Goal: Task Accomplishment & Management: Complete application form

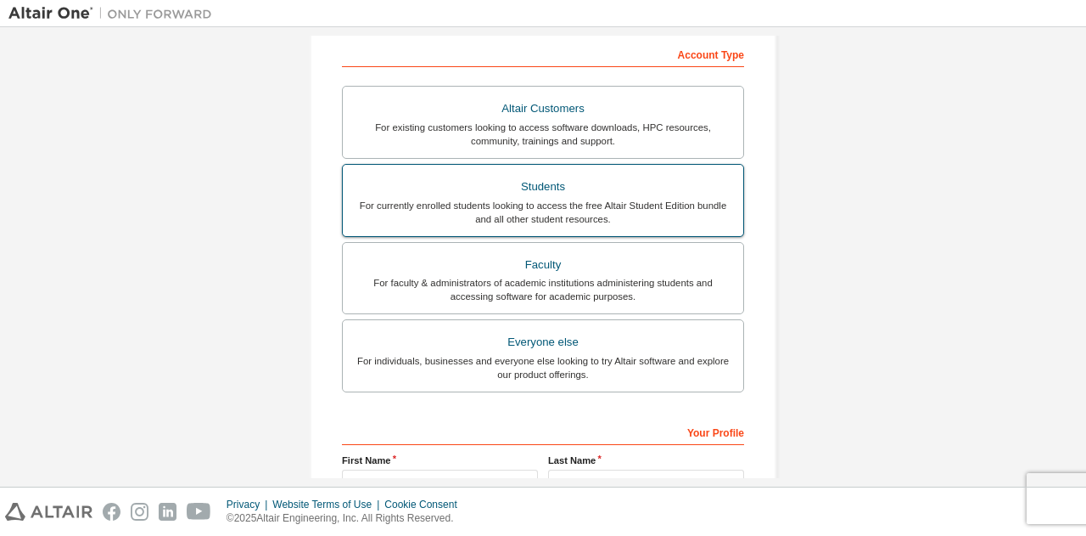
scroll to position [266, 0]
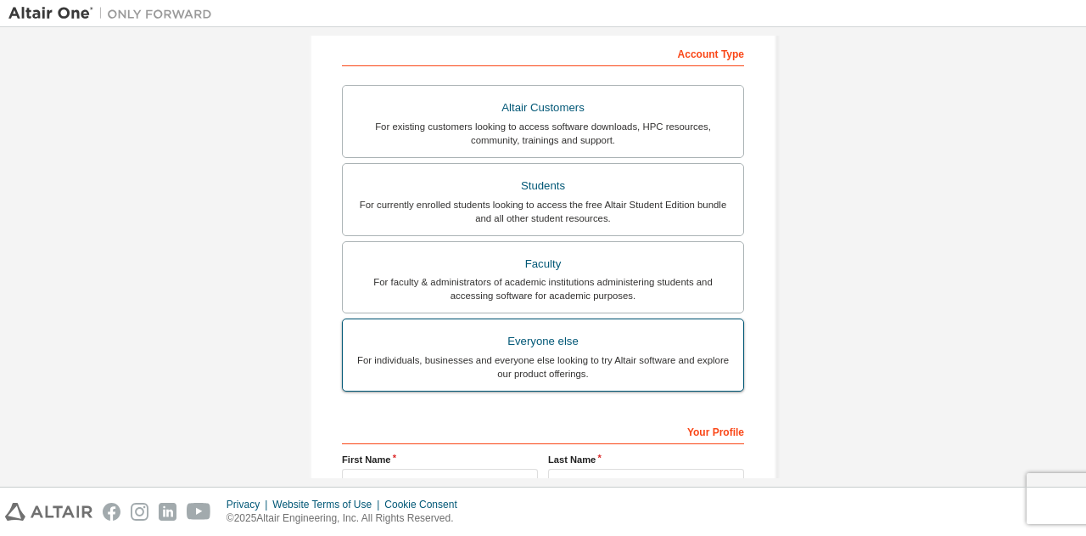
click at [548, 357] on div "For individuals, businesses and everyone else looking to try Altair software an…" at bounding box center [543, 366] width 380 height 27
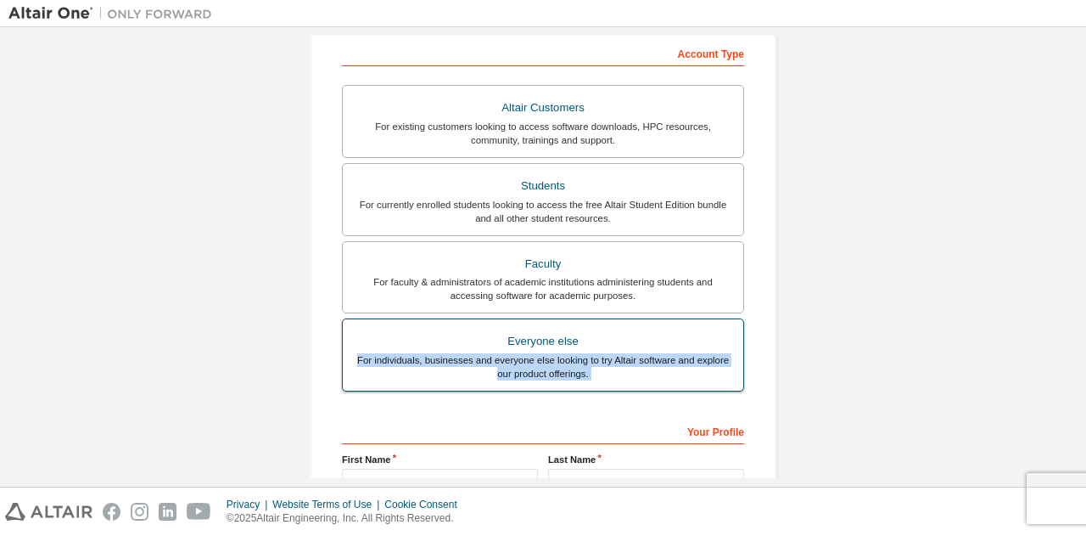
click at [548, 357] on div "For individuals, businesses and everyone else looking to try Altair software an…" at bounding box center [543, 366] width 380 height 27
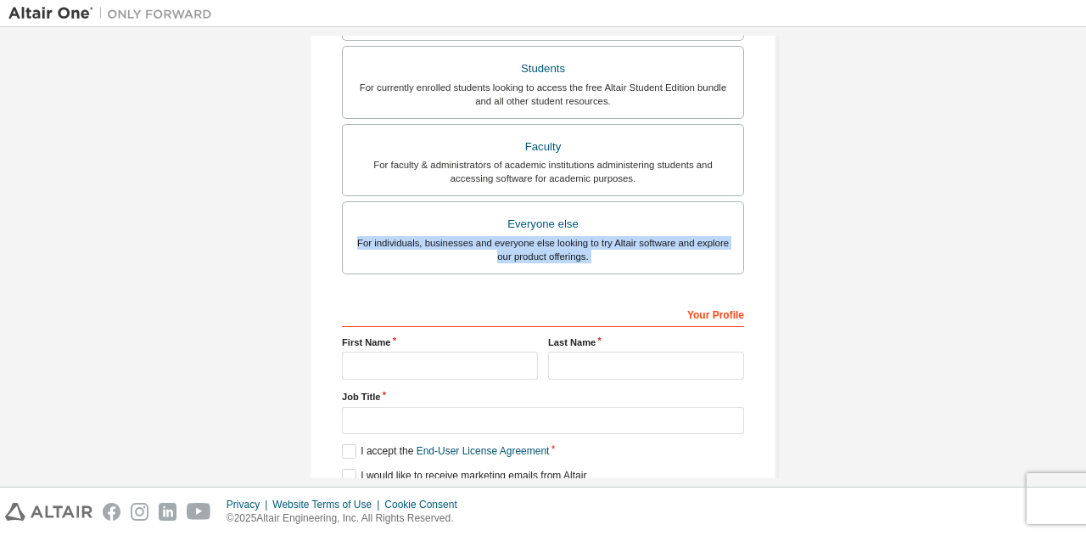
scroll to position [452, 0]
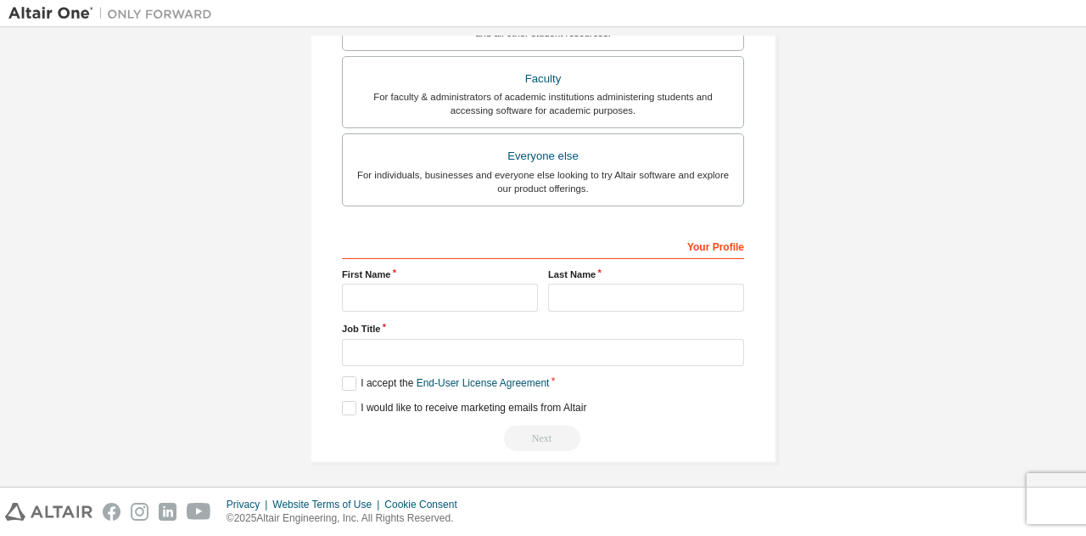
click at [859, 392] on div "Create an Altair One Account For Free Trials, Licenses, Downloads, Learning & D…" at bounding box center [542, 33] width 1069 height 899
click at [412, 232] on div "Your Profile" at bounding box center [543, 245] width 402 height 27
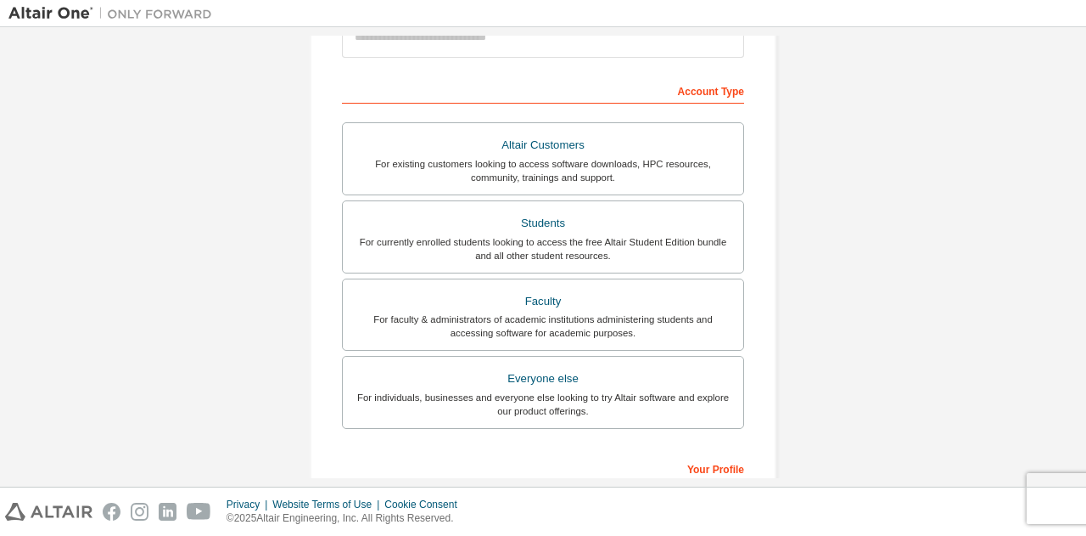
scroll to position [132, 0]
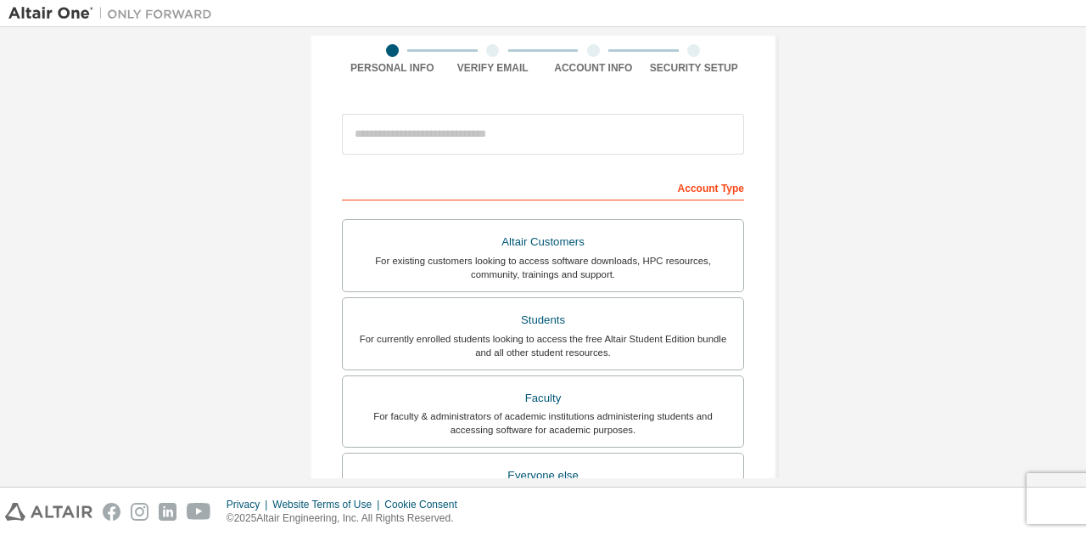
click at [765, 231] on div "Create an Altair One Account For Free Trials, Licenses, Downloads, Learning & D…" at bounding box center [543, 353] width 467 height 858
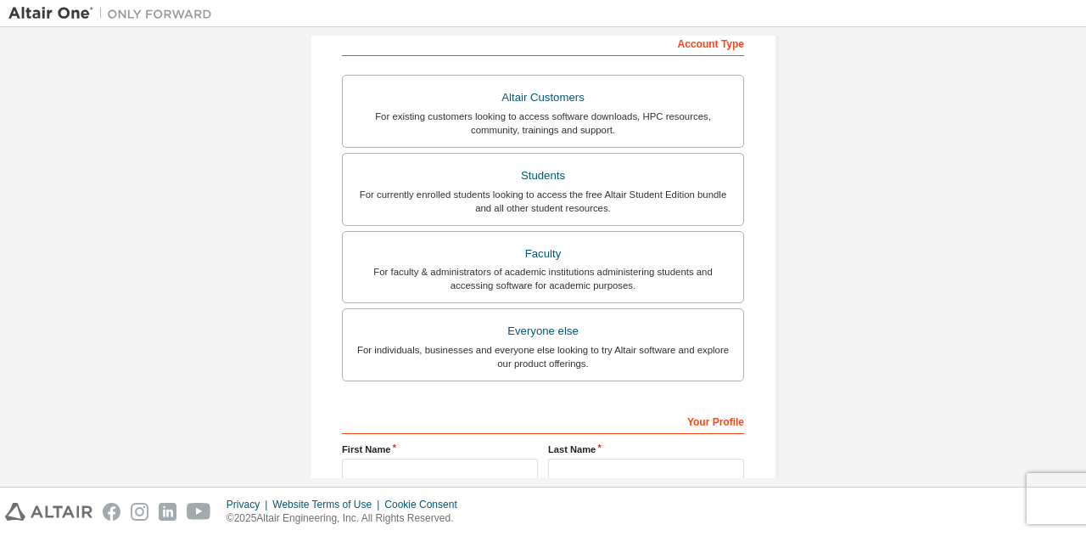
scroll to position [452, 0]
